Goal: Information Seeking & Learning: Learn about a topic

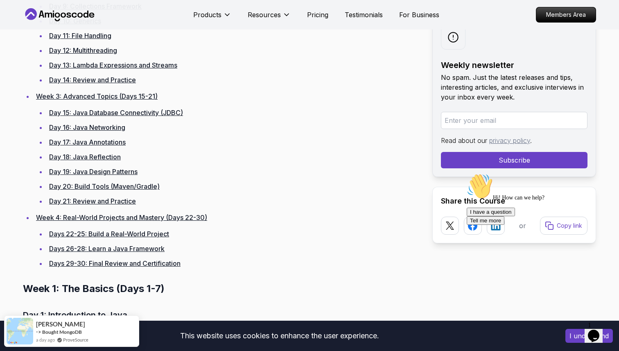
scroll to position [635, 0]
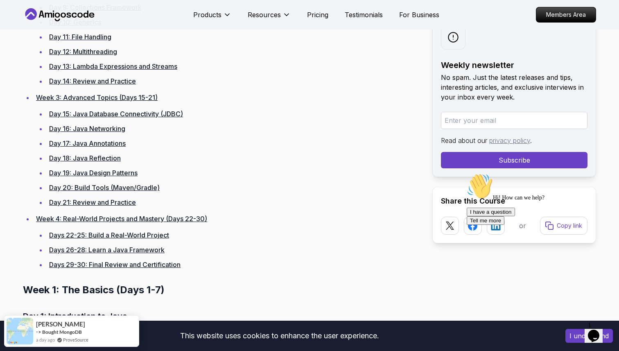
click at [501, 35] on div "Weekly newsletter No spam. Just the latest releases and tips, interesting artic…" at bounding box center [514, 96] width 164 height 160
click at [337, 114] on li "Day 15: Java Database Connectivity (JDBC)" at bounding box center [233, 113] width 373 height 11
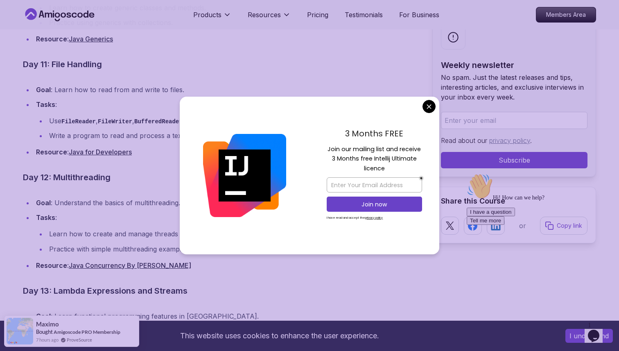
click at [430, 109] on body "This website uses cookies to enhance the user experience. I understand Products…" at bounding box center [309, 55] width 619 height 4252
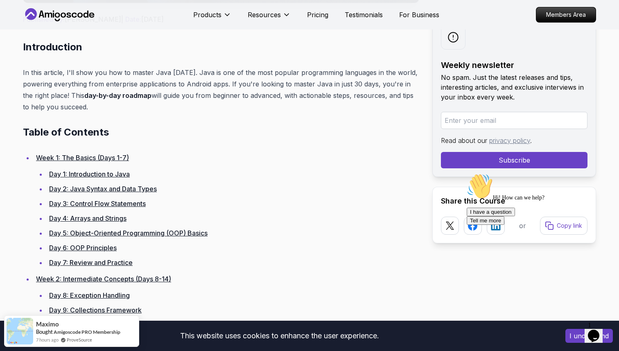
scroll to position [383, 0]
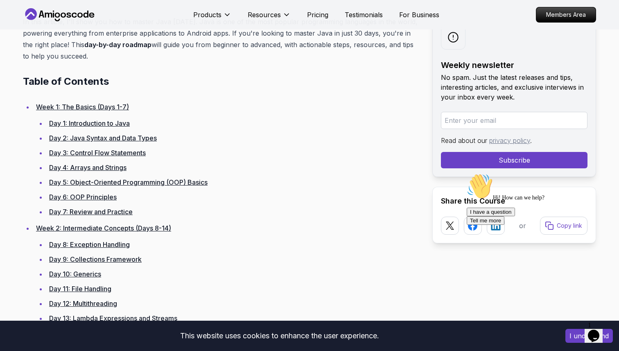
click at [92, 106] on link "Week 1: The Basics (Days 1-7)" at bounding box center [82, 107] width 93 height 8
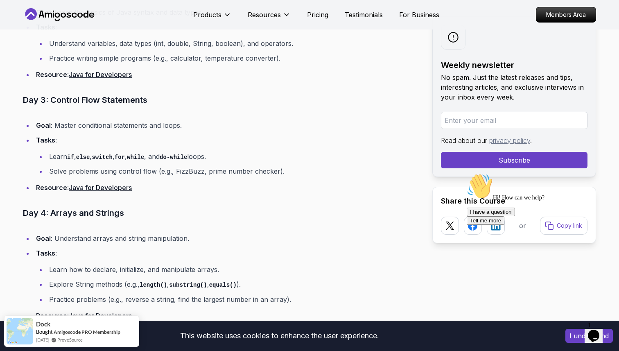
scroll to position [1100, 0]
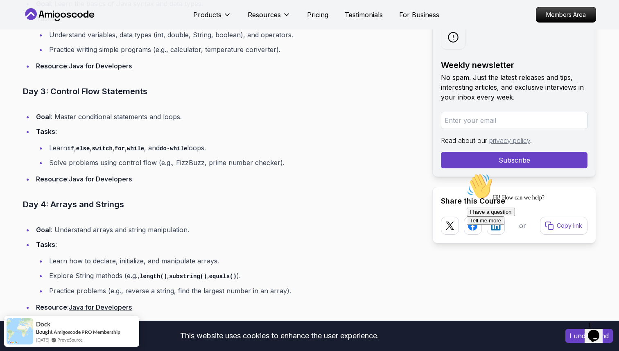
click at [115, 177] on link "Java for Developers" at bounding box center [100, 179] width 63 height 8
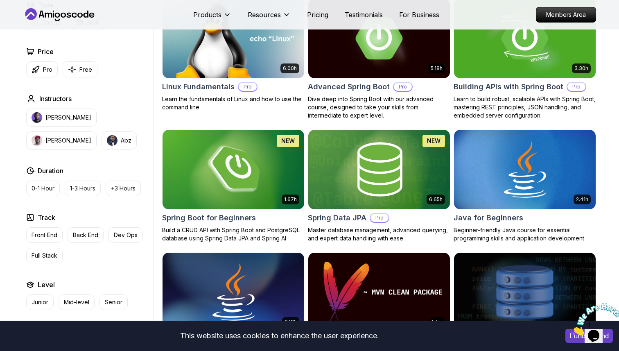
scroll to position [280, 0]
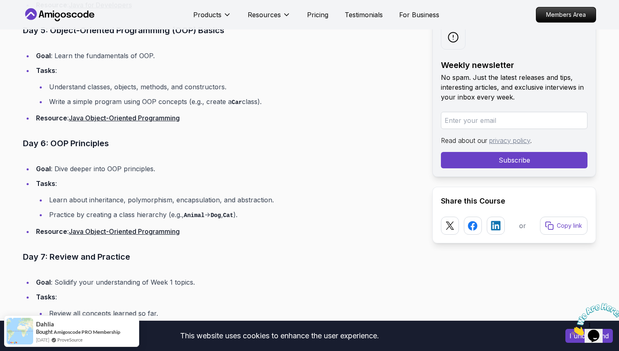
scroll to position [1406, 0]
